Goal: Transaction & Acquisition: Purchase product/service

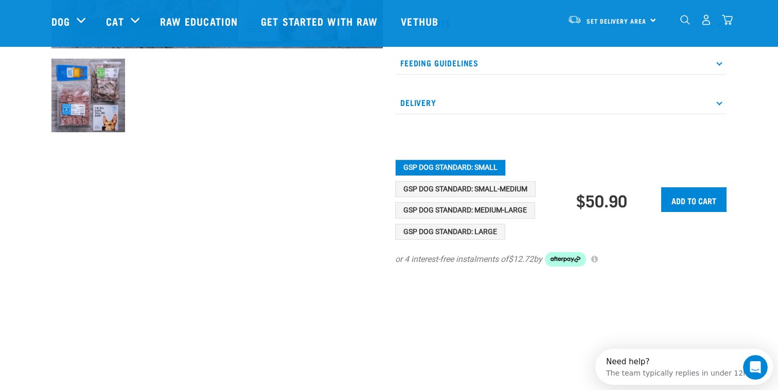
scroll to position [378, 0]
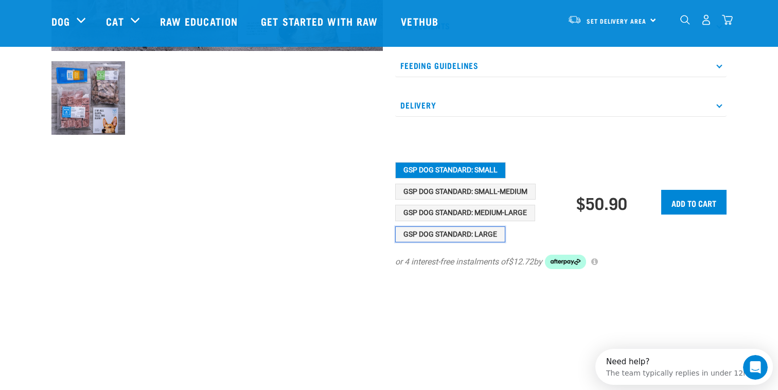
click at [430, 226] on button "GSP Dog Standard: Large" at bounding box center [450, 234] width 110 height 16
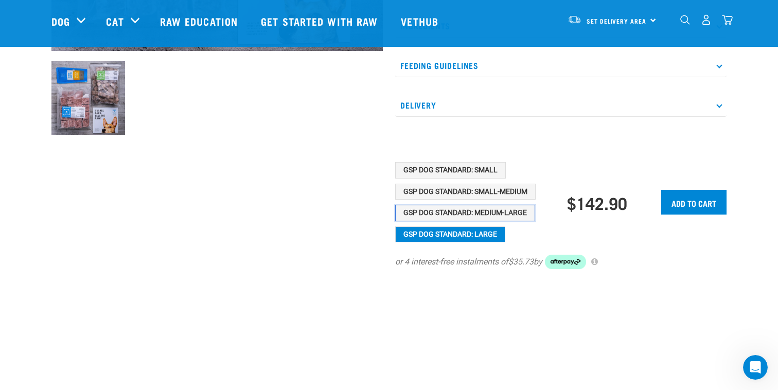
click at [450, 205] on button "GSP Dog Standard: Medium-Large" at bounding box center [465, 213] width 140 height 16
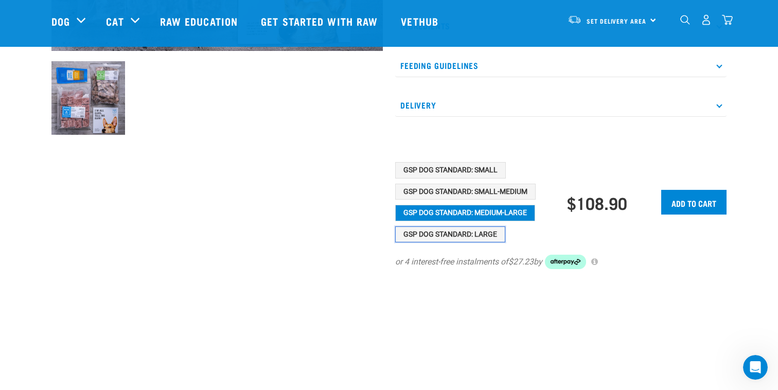
click at [439, 226] on button "GSP Dog Standard: Large" at bounding box center [450, 234] width 110 height 16
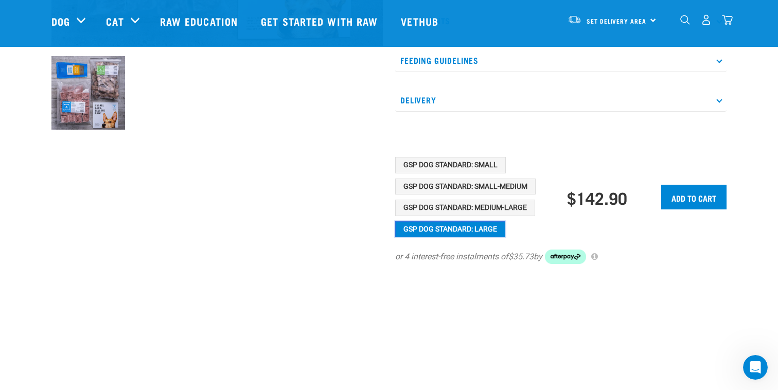
scroll to position [381, 0]
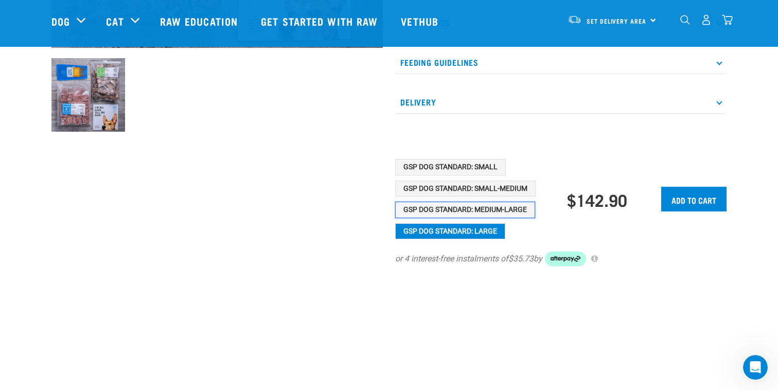
click at [442, 202] on button "GSP Dog Standard: Medium-Large" at bounding box center [465, 210] width 140 height 16
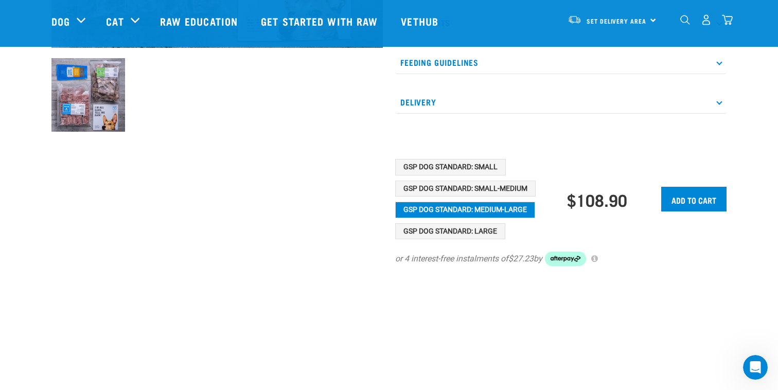
click at [440, 200] on div "GSP Dog Standard: Small GSP Dog Standard: Small-Medium GSP Dog Standard: Medium…" at bounding box center [481, 199] width 172 height 80
click at [437, 223] on button "GSP Dog Standard: Large" at bounding box center [450, 231] width 110 height 16
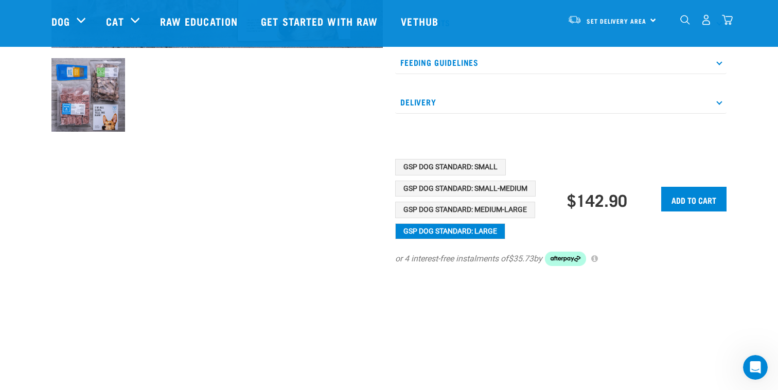
click at [439, 178] on div "GSP Dog Standard: Small GSP Dog Standard: Small-Medium GSP Dog Standard: Medium…" at bounding box center [481, 199] width 172 height 80
click at [439, 202] on button "GSP Dog Standard: Medium-Large" at bounding box center [465, 210] width 140 height 16
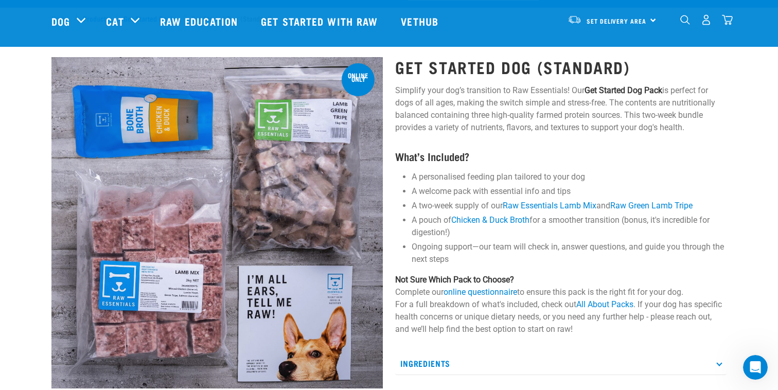
scroll to position [0, 0]
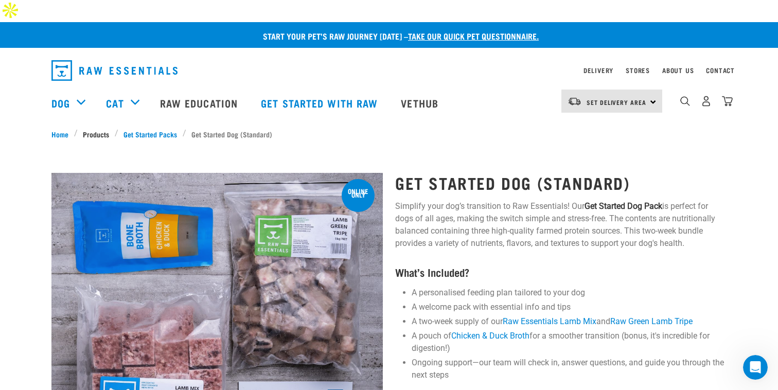
click at [99, 129] on link "Products" at bounding box center [96, 134] width 37 height 11
